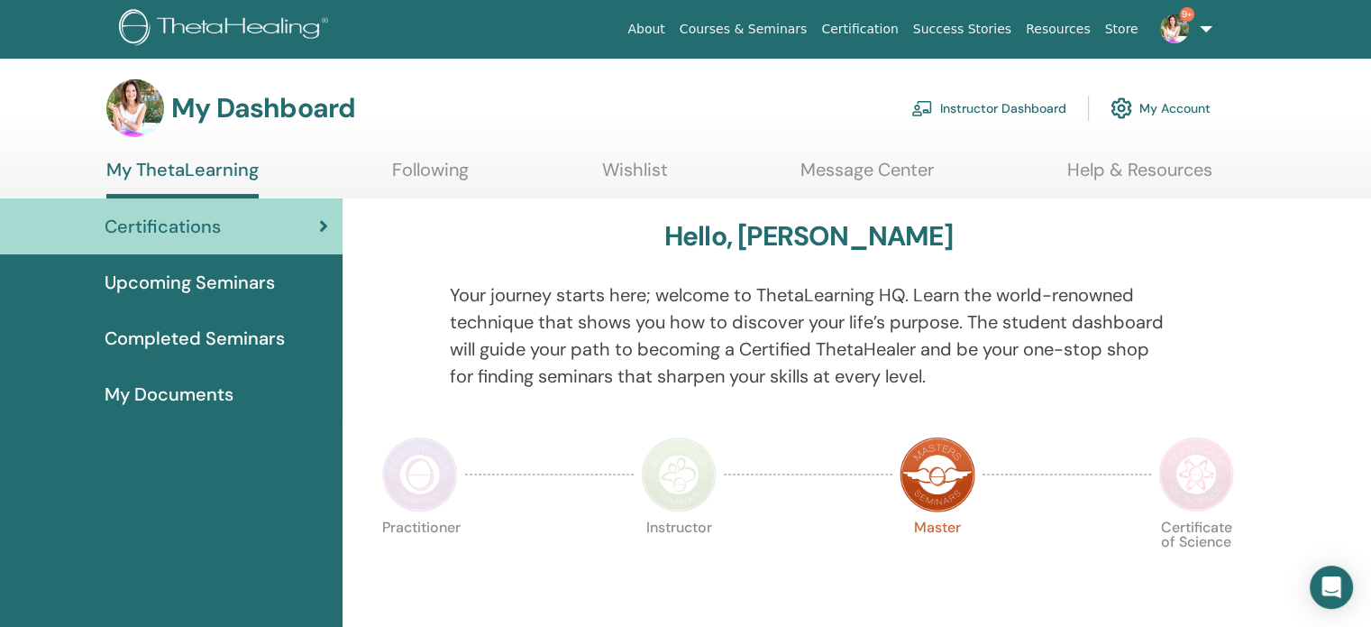
click at [992, 104] on link "Instructor Dashboard" at bounding box center [989, 108] width 155 height 40
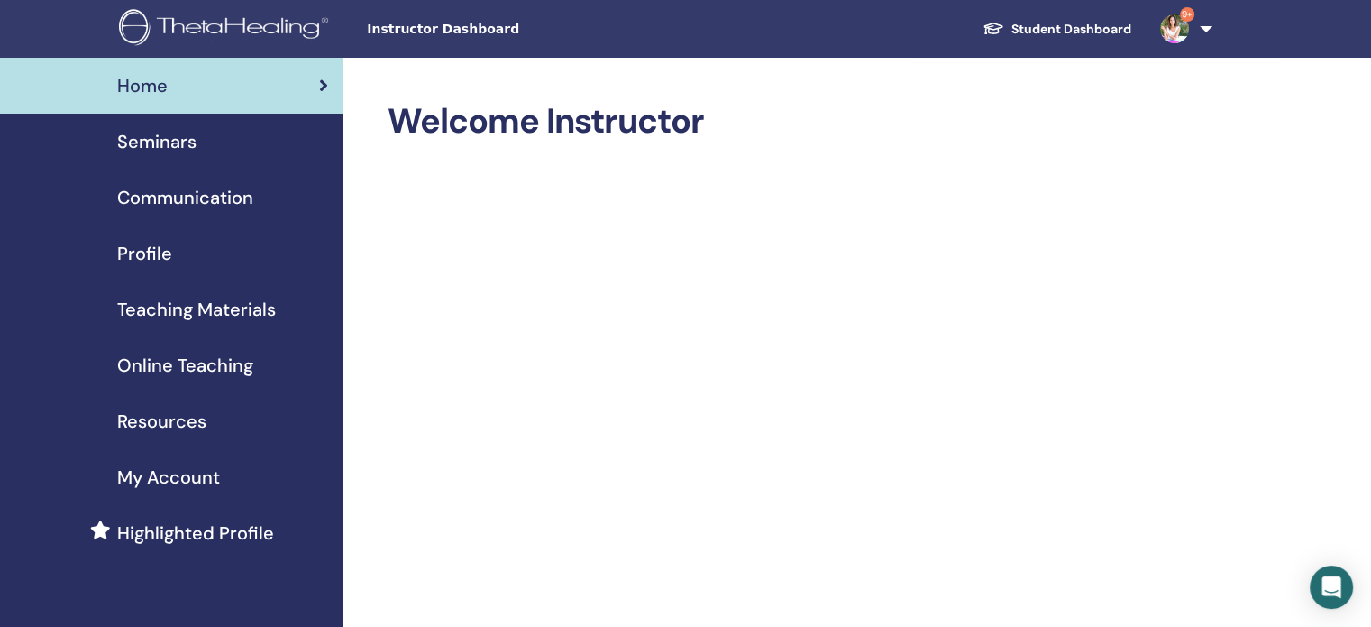
click at [167, 143] on span "Seminars" at bounding box center [156, 141] width 79 height 27
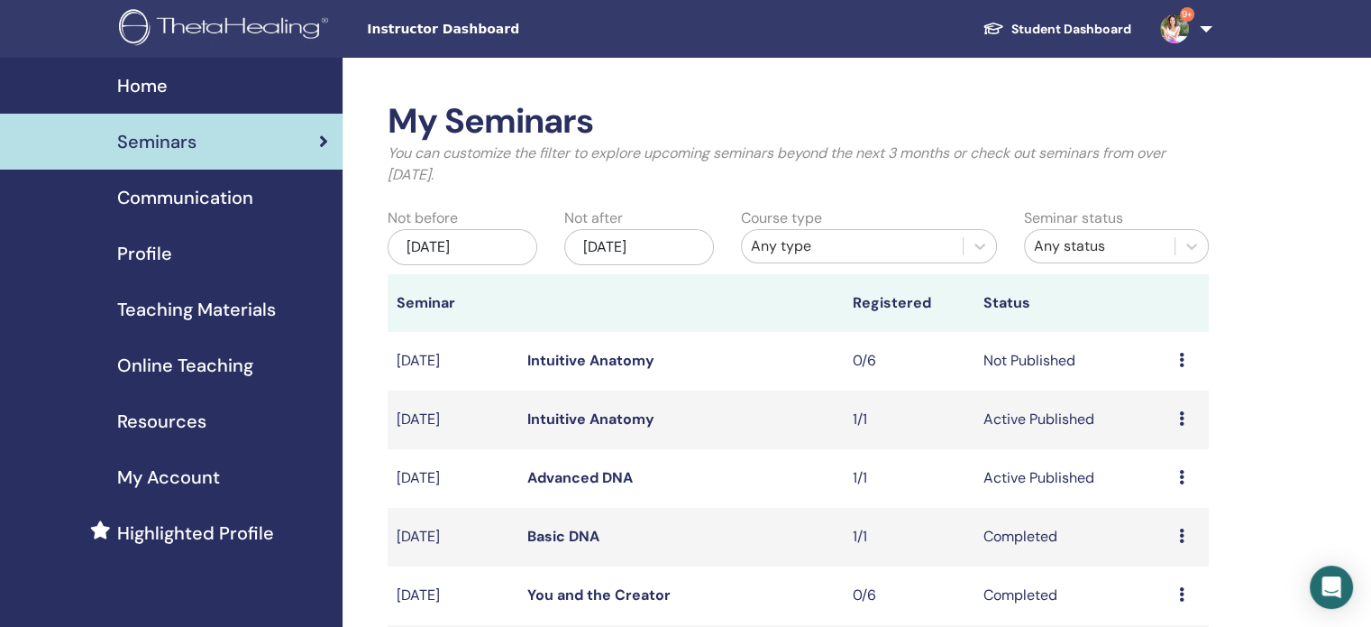
click at [1183, 482] on icon at bounding box center [1181, 477] width 5 height 14
click at [1168, 496] on link "Preview" at bounding box center [1161, 496] width 51 height 19
click at [1183, 489] on td "Preview Edit Attendees Cancel" at bounding box center [1189, 478] width 39 height 59
click at [1183, 483] on icon at bounding box center [1181, 477] width 5 height 14
click at [1147, 554] on link "Attendees" at bounding box center [1170, 552] width 69 height 19
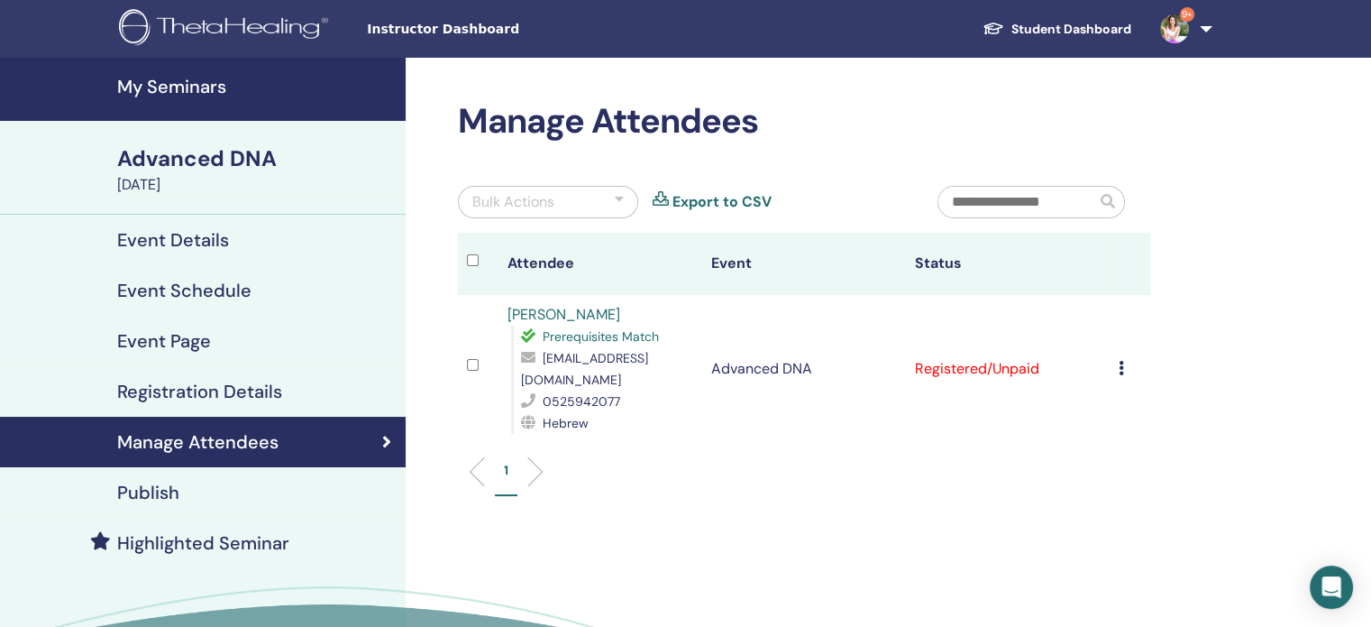
click at [1120, 361] on icon at bounding box center [1121, 368] width 5 height 14
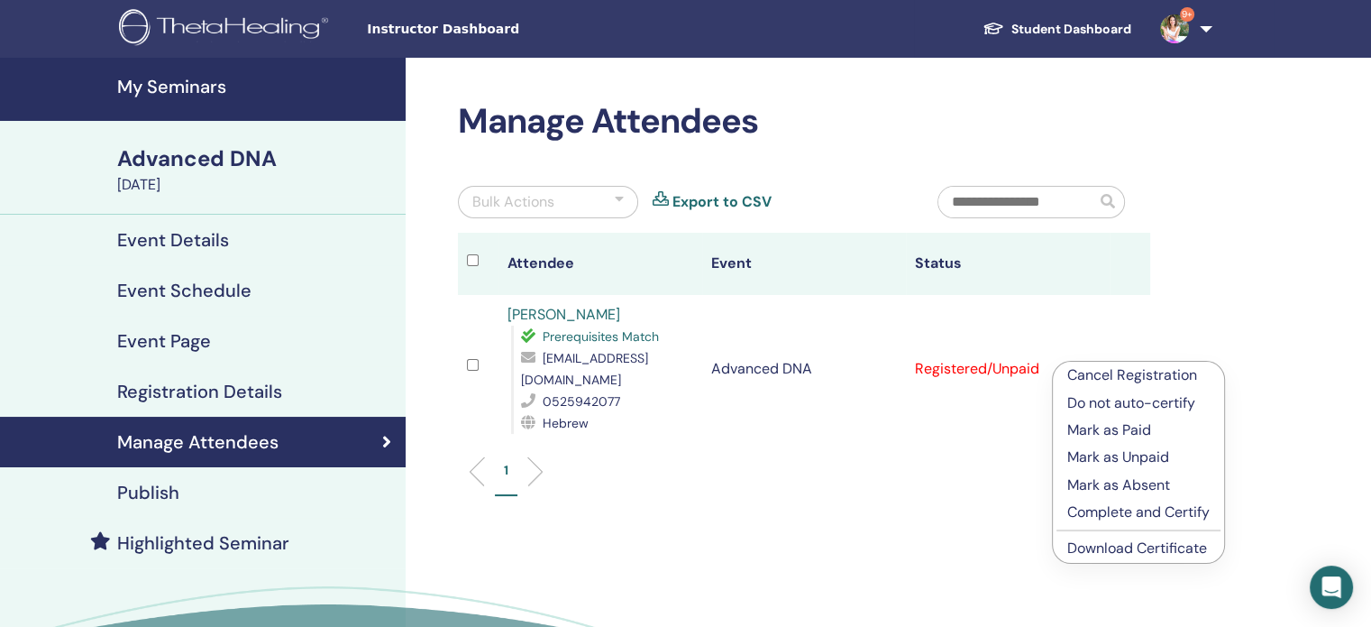
click at [1106, 429] on p "Mark as Paid" at bounding box center [1139, 430] width 142 height 22
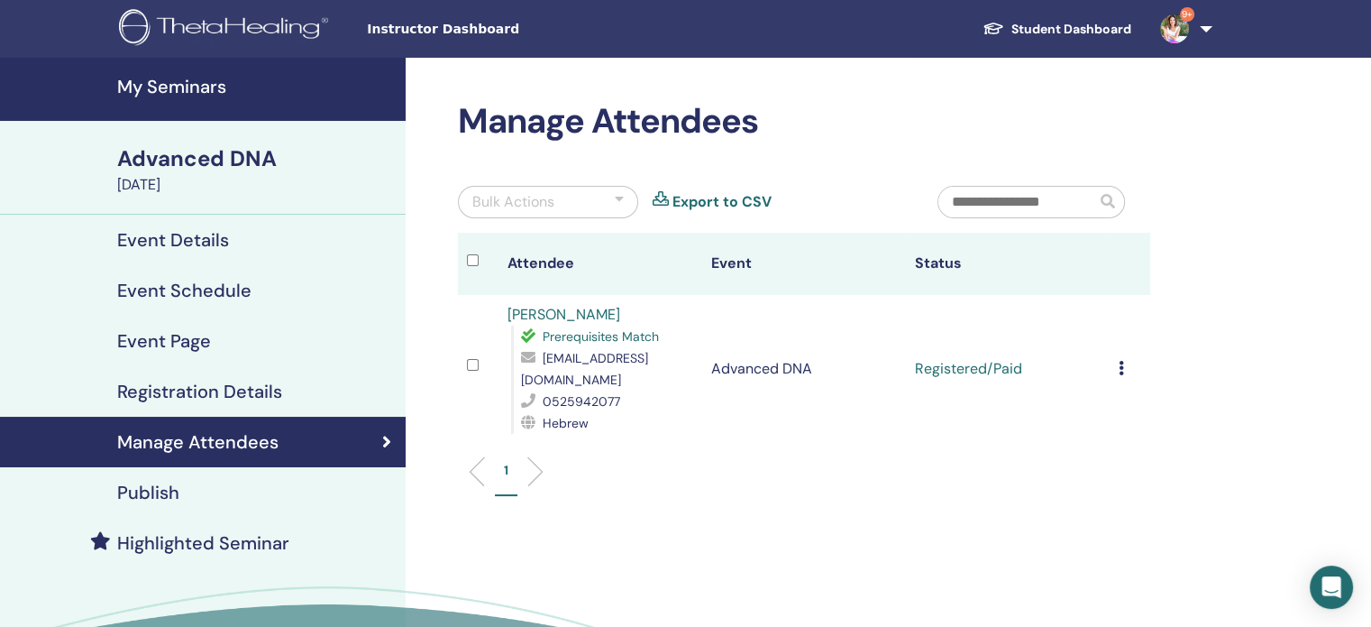
click at [1119, 362] on icon at bounding box center [1121, 368] width 5 height 14
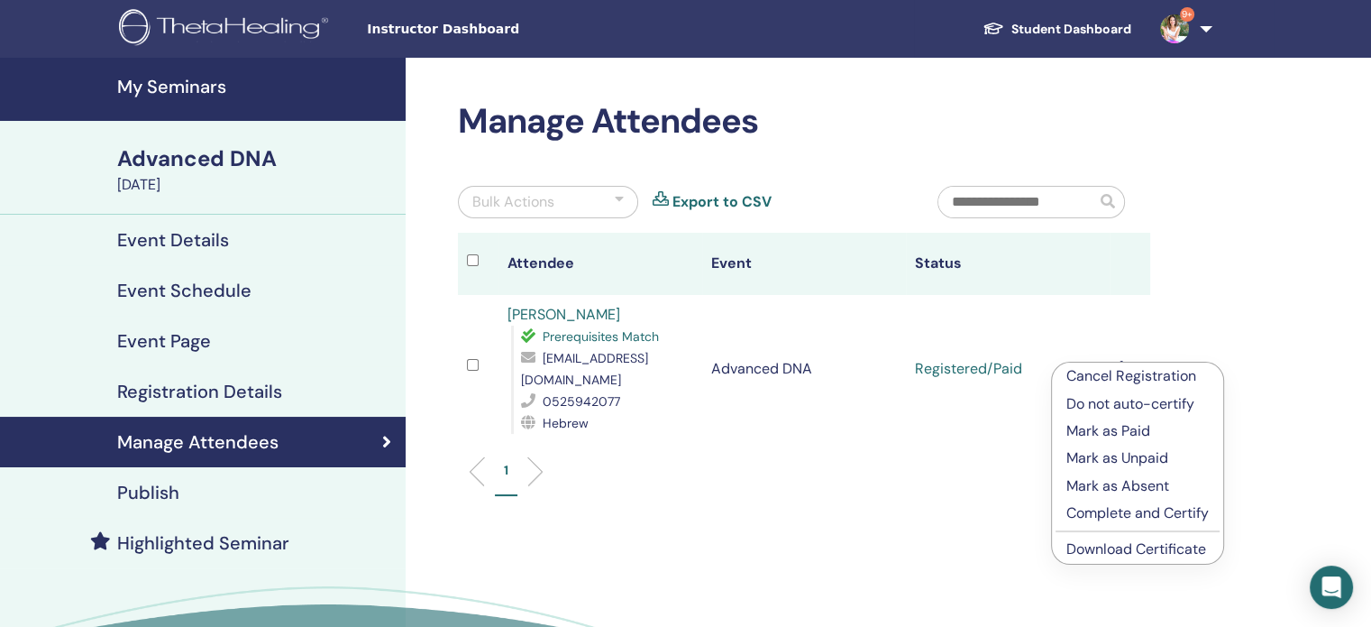
click at [1101, 515] on p "Complete and Certify" at bounding box center [1138, 513] width 142 height 22
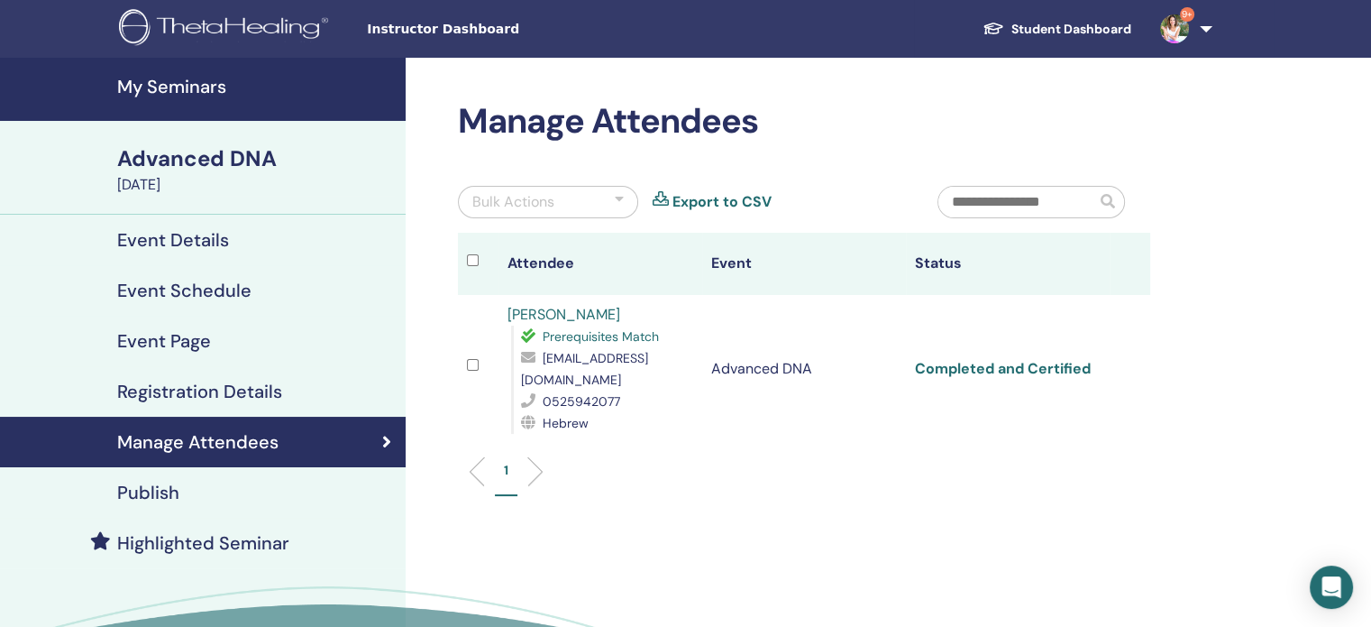
click at [1021, 359] on link "Completed and Certified" at bounding box center [1003, 368] width 176 height 19
